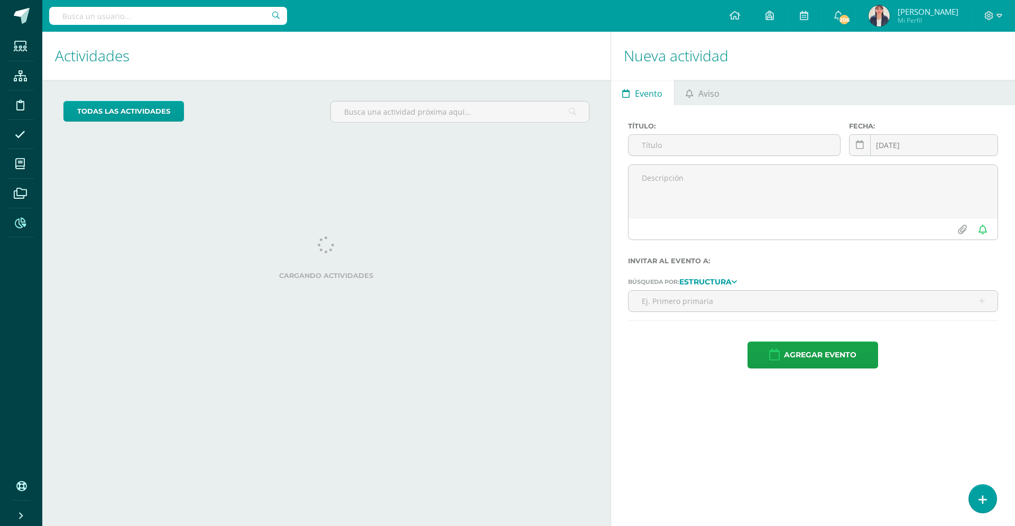
click at [21, 224] on icon at bounding box center [20, 223] width 11 height 11
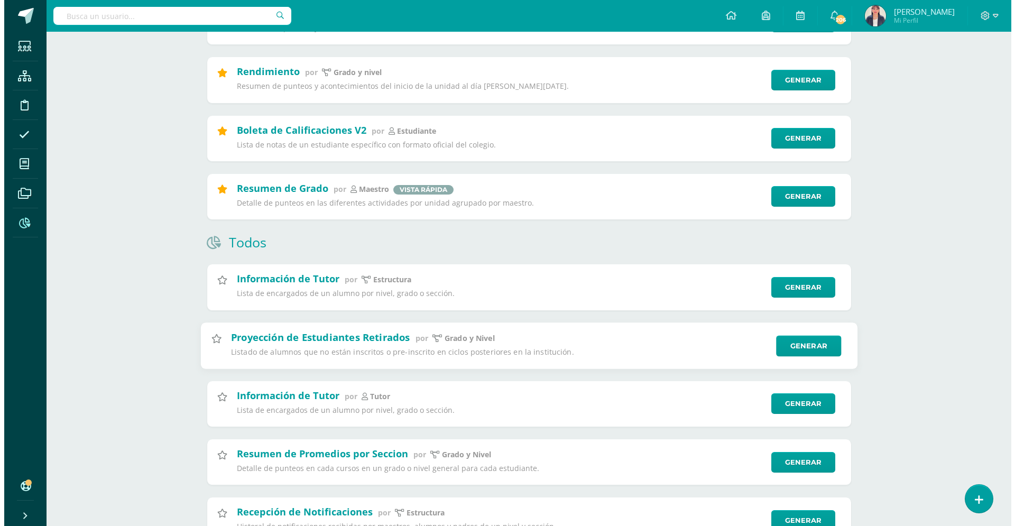
scroll to position [408, 0]
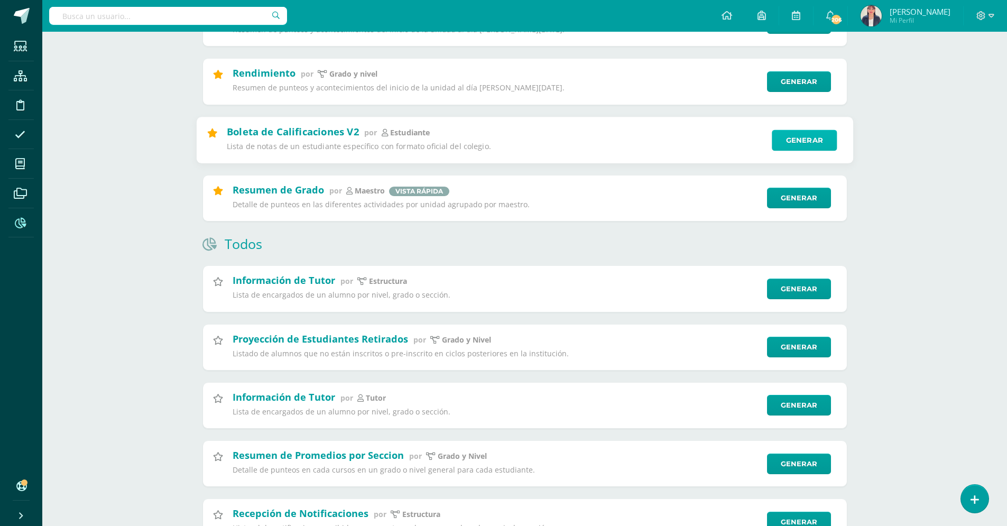
click at [807, 137] on link "Generar" at bounding box center [804, 139] width 65 height 21
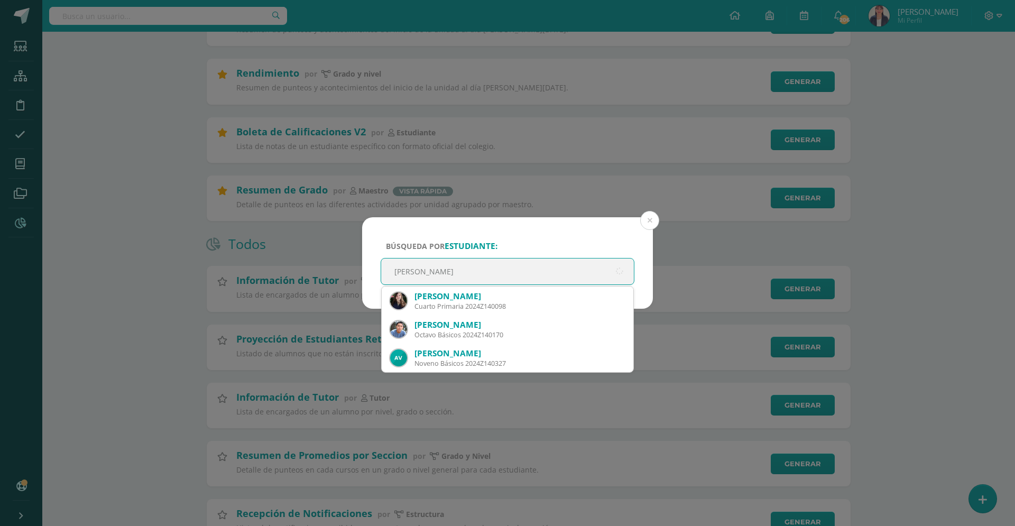
type input "abby villatoro"
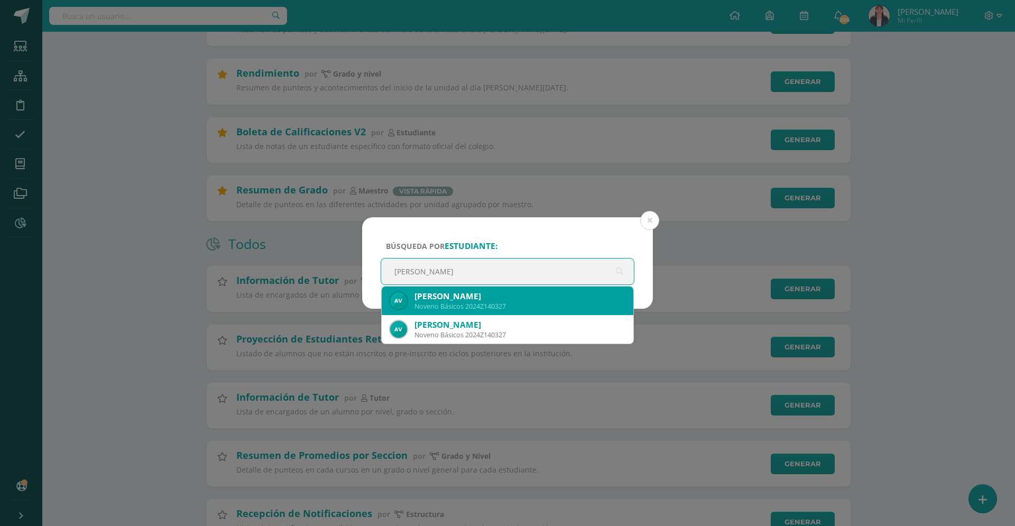
click at [444, 292] on div "Abby Isabella Villatoro Ayala" at bounding box center [519, 296] width 210 height 11
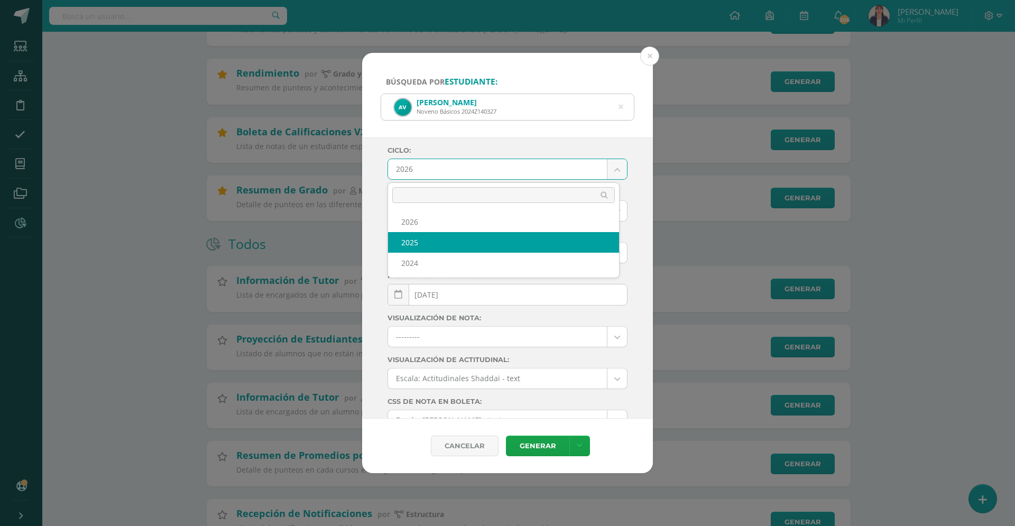
select select "4"
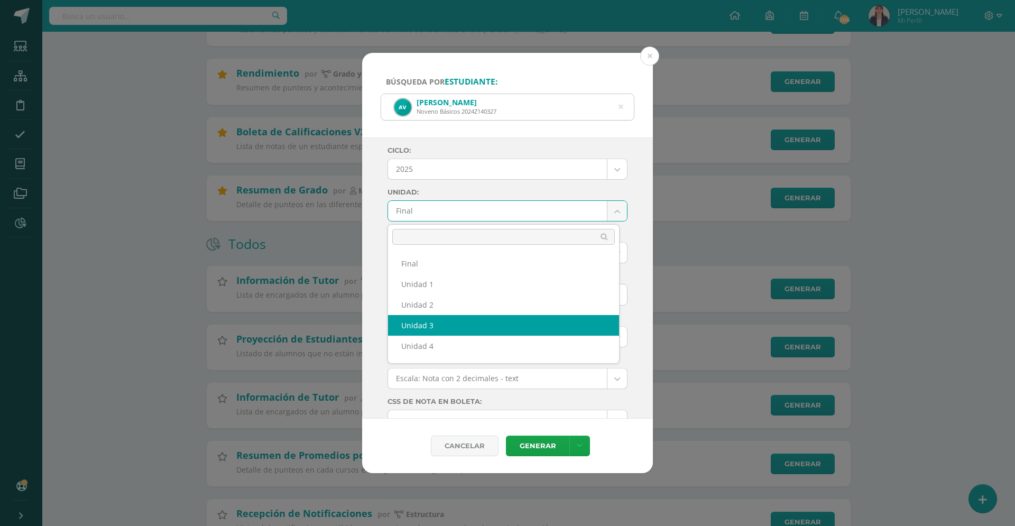
select select "Unidad 3"
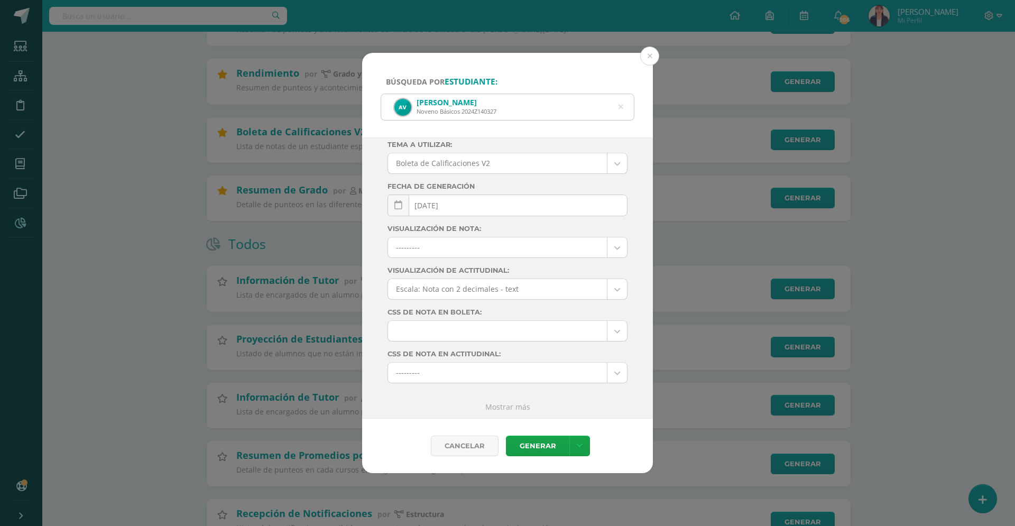
scroll to position [91, 0]
click at [549, 442] on link "Generar" at bounding box center [537, 445] width 63 height 21
click at [650, 58] on button at bounding box center [649, 56] width 19 height 19
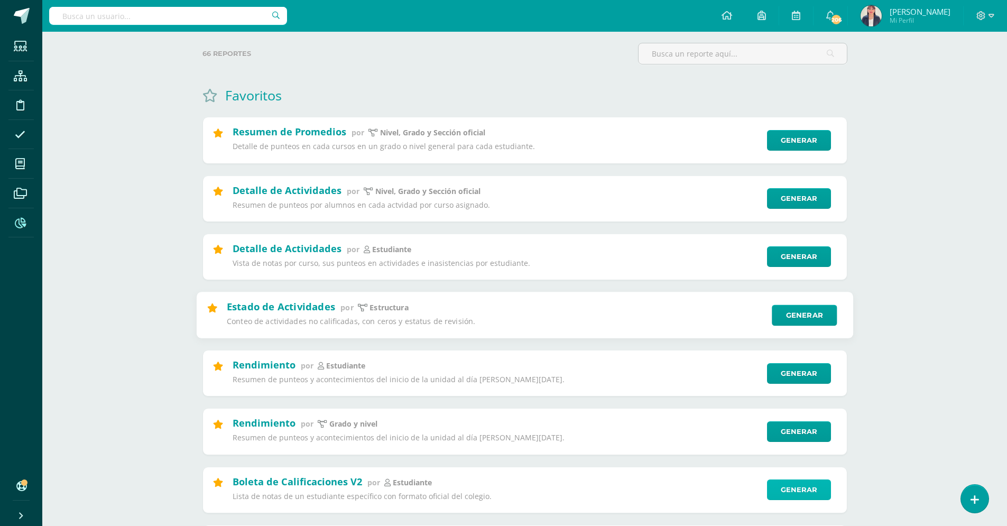
scroll to position [59, 0]
